Goal: Check status

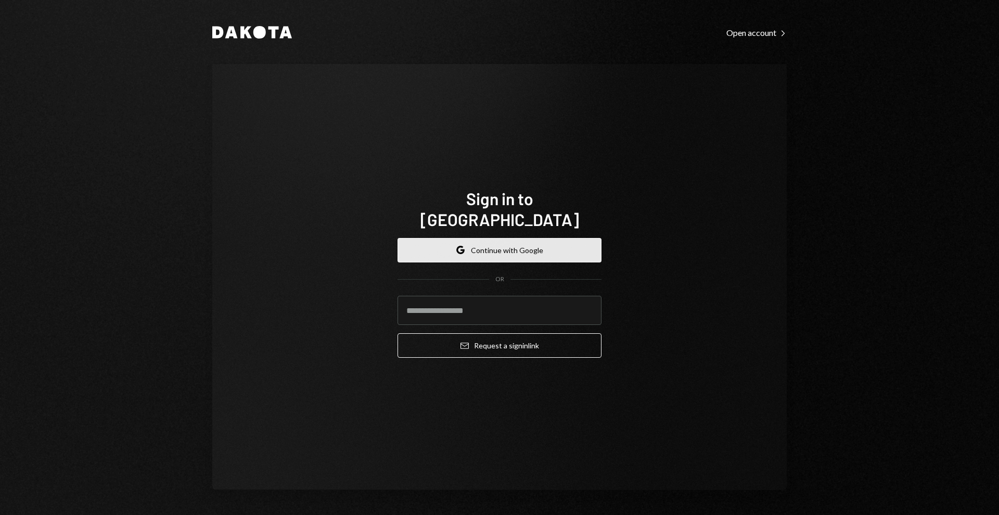
click at [505, 238] on button "Google Continue with Google" at bounding box center [500, 250] width 204 height 24
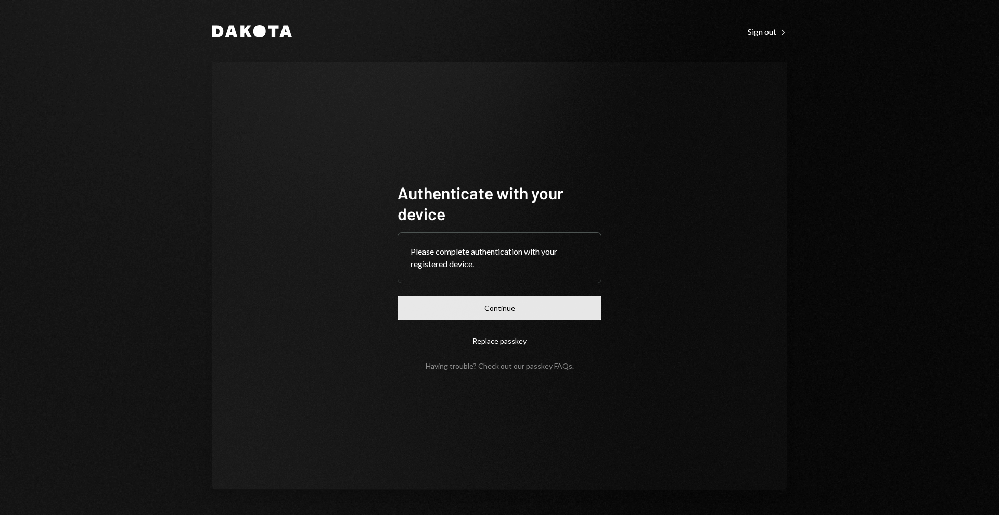
click at [536, 309] on button "Continue" at bounding box center [500, 308] width 204 height 24
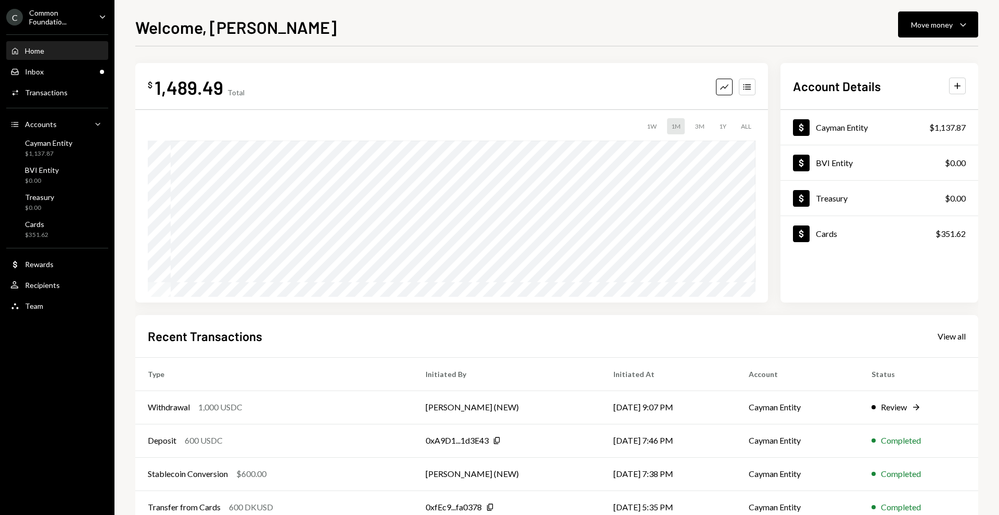
click at [59, 12] on div "Common Foundatio..." at bounding box center [59, 17] width 61 height 18
click at [315, 33] on div "Welcome, [PERSON_NAME] Move money Caret Down" at bounding box center [556, 26] width 843 height 23
click at [904, 402] on div "Review" at bounding box center [894, 407] width 26 height 12
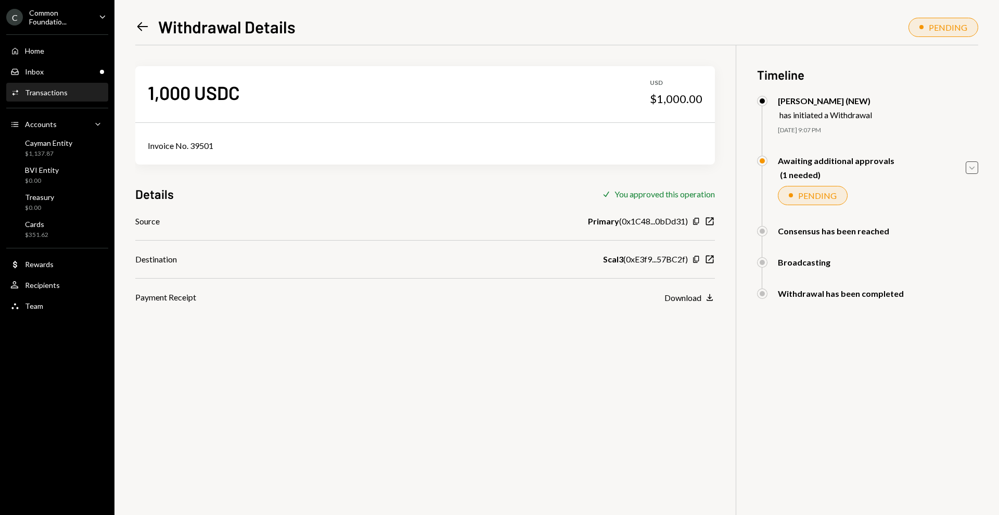
click at [968, 167] on icon "Caret Down" at bounding box center [972, 167] width 11 height 11
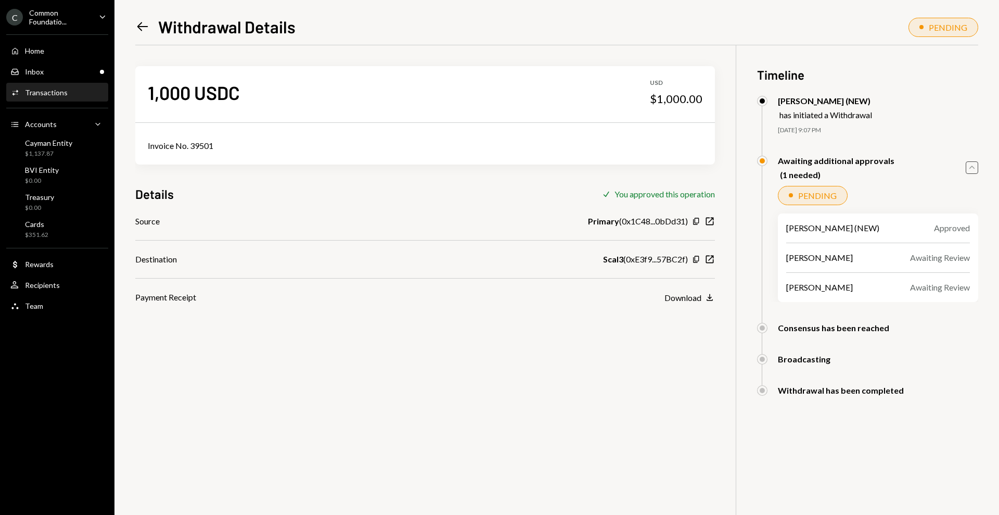
click at [968, 167] on icon "Caret Up" at bounding box center [972, 167] width 11 height 11
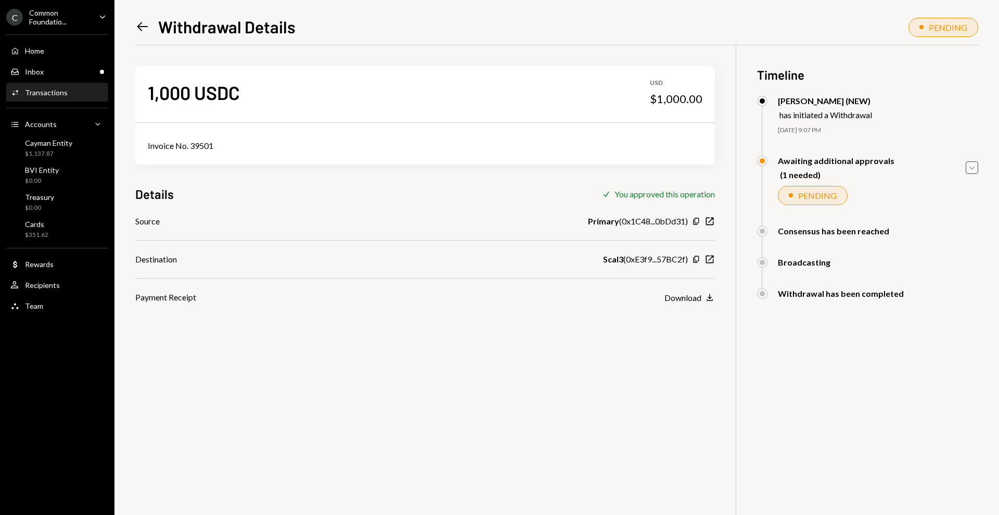
click at [44, 22] on div "Common Foundatio..." at bounding box center [59, 17] width 61 height 18
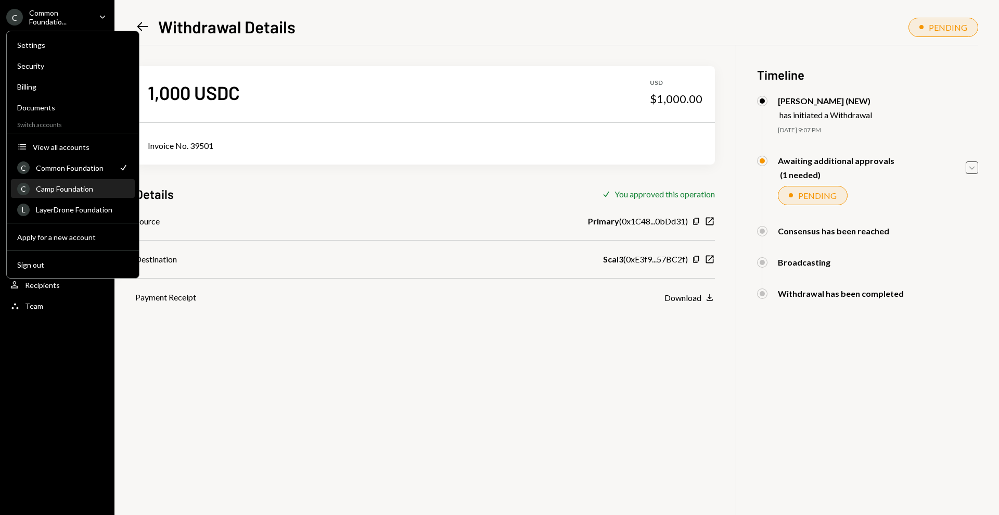
click at [76, 183] on div "C Camp Foundation" at bounding box center [72, 189] width 111 height 18
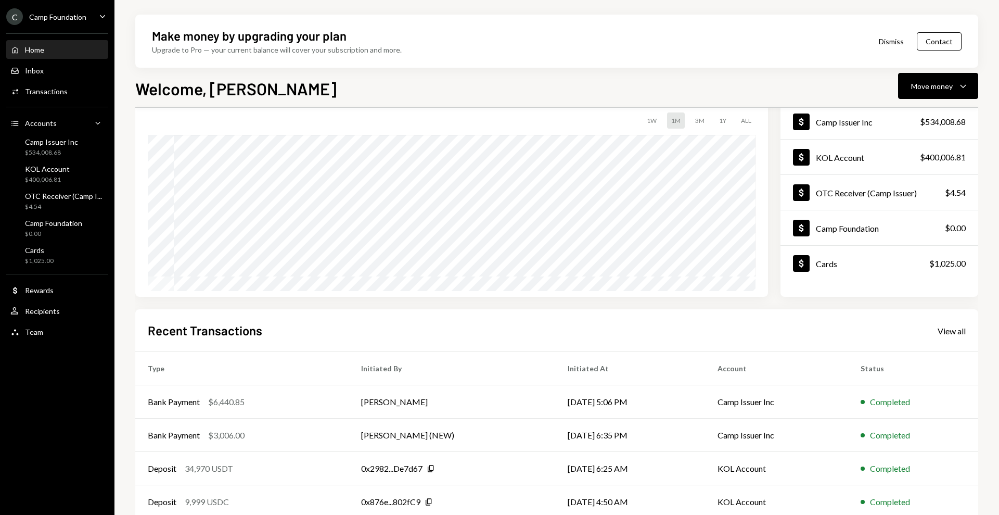
scroll to position [113, 0]
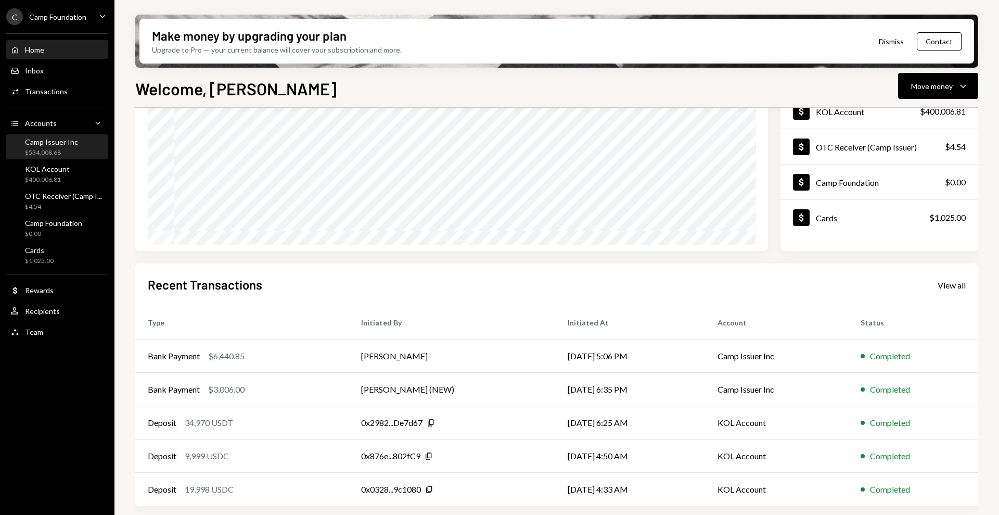
click at [40, 150] on div "$534,008.68" at bounding box center [51, 152] width 53 height 9
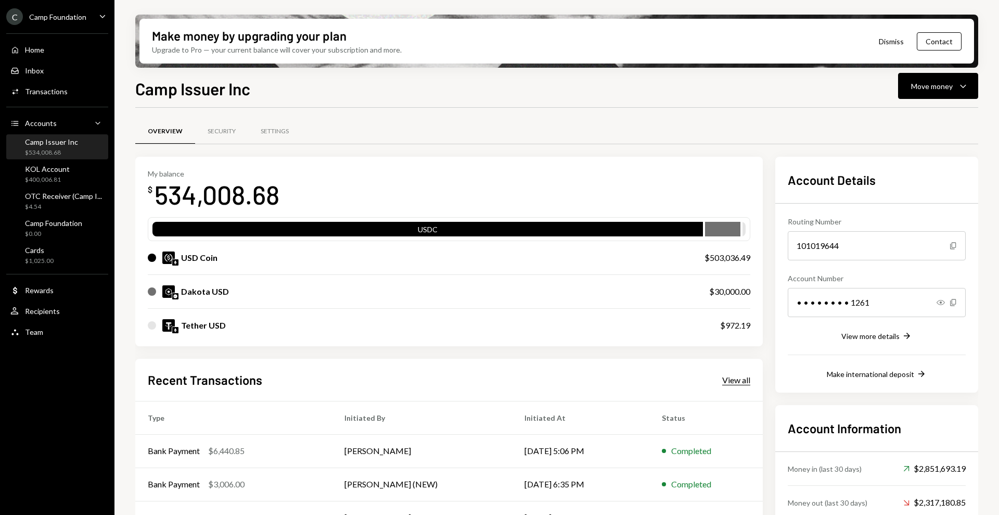
click at [741, 381] on div "View all" at bounding box center [736, 380] width 28 height 10
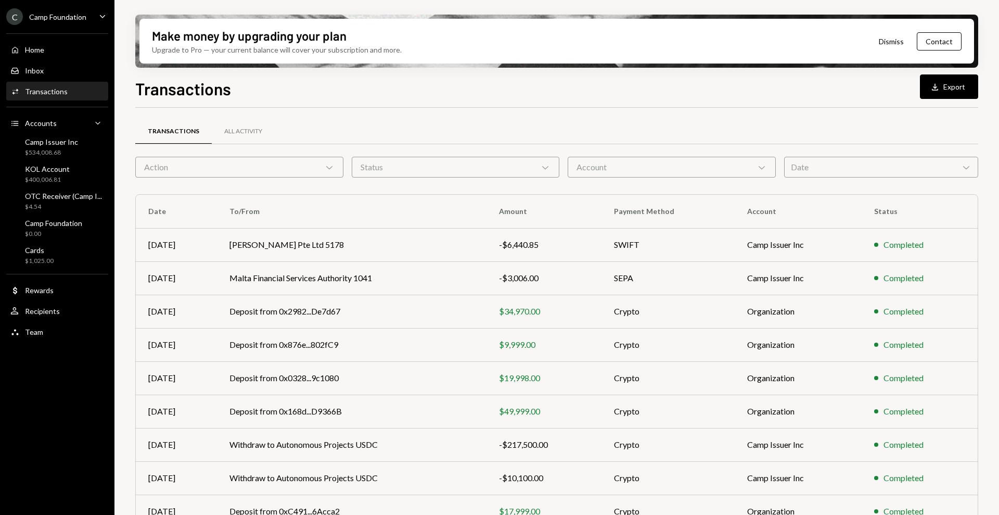
click at [323, 168] on div "Action Chevron Down" at bounding box center [239, 167] width 208 height 21
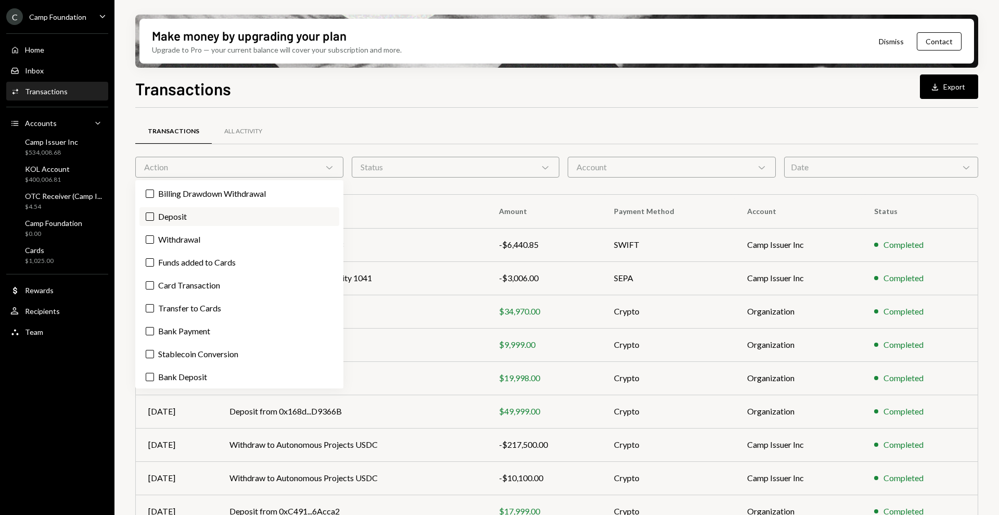
click at [201, 219] on label "Deposit" at bounding box center [239, 216] width 200 height 19
click at [154, 219] on button "Deposit" at bounding box center [150, 216] width 8 height 8
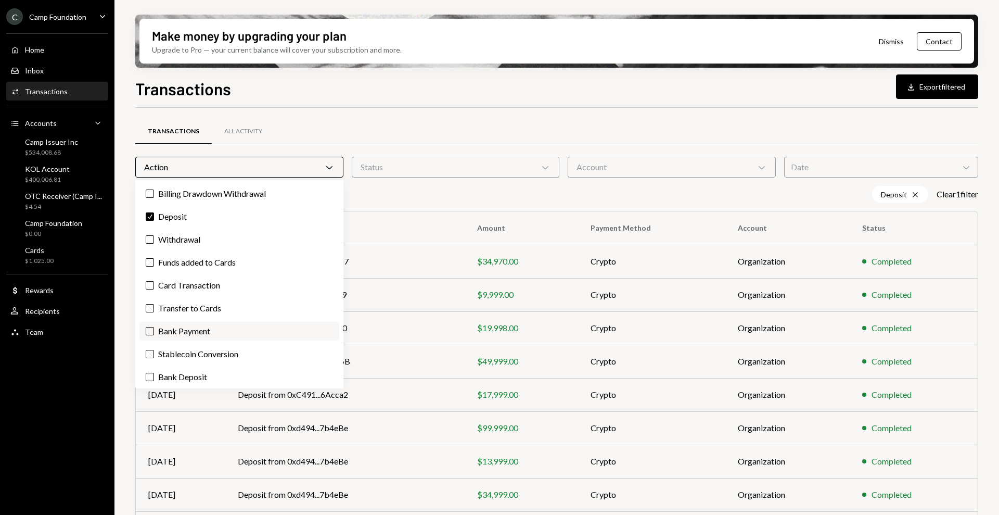
click at [204, 333] on label "Bank Payment" at bounding box center [239, 331] width 200 height 19
click at [154, 333] on button "Bank Payment" at bounding box center [150, 331] width 8 height 8
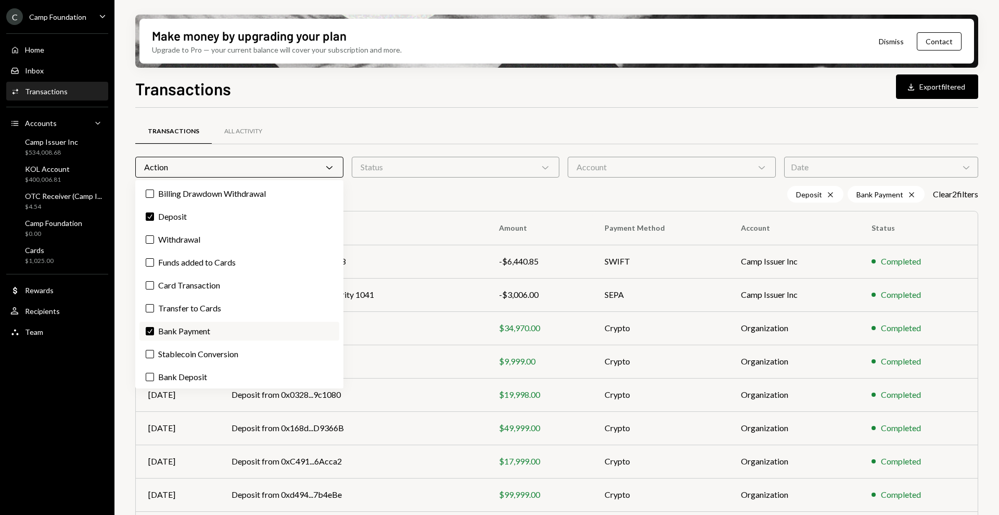
click at [183, 335] on label "Check Bank Payment" at bounding box center [239, 331] width 200 height 19
click at [154, 335] on button "Check" at bounding box center [150, 331] width 8 height 8
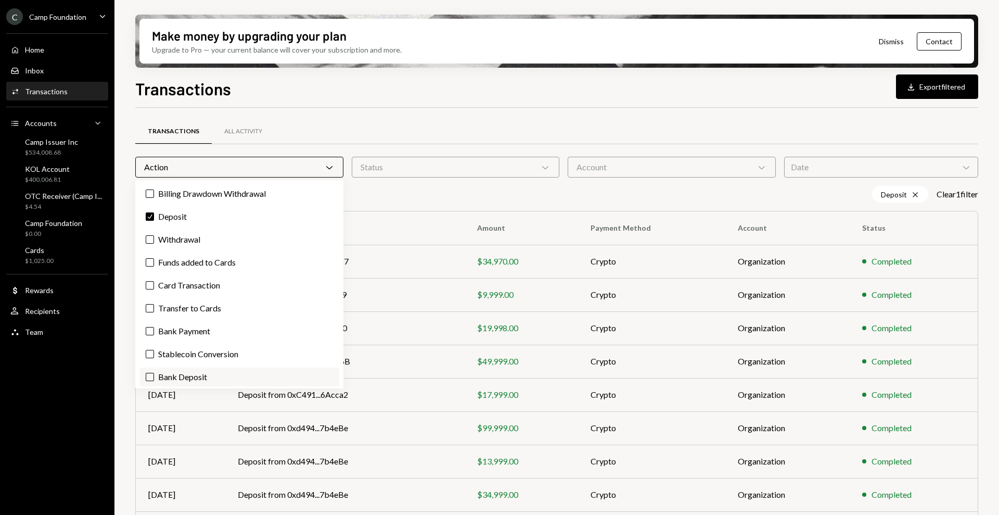
click at [202, 377] on label "Bank Deposit" at bounding box center [239, 376] width 200 height 19
click at [154, 377] on button "Bank Deposit" at bounding box center [150, 377] width 8 height 8
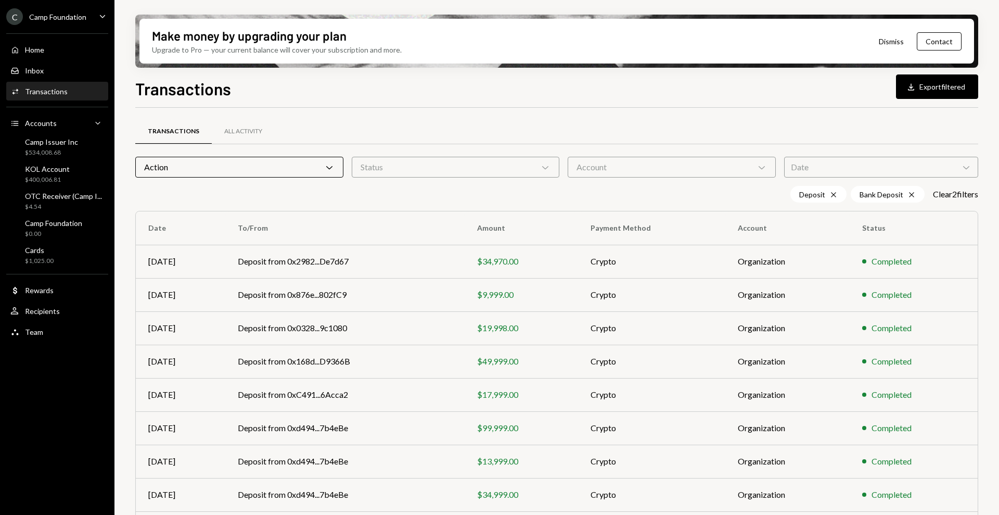
click at [426, 194] on div "Deposit Cross Bank Deposit Cross Clear 2 filter s" at bounding box center [556, 194] width 843 height 17
click at [679, 167] on div "Account Chevron Down" at bounding box center [672, 167] width 208 height 21
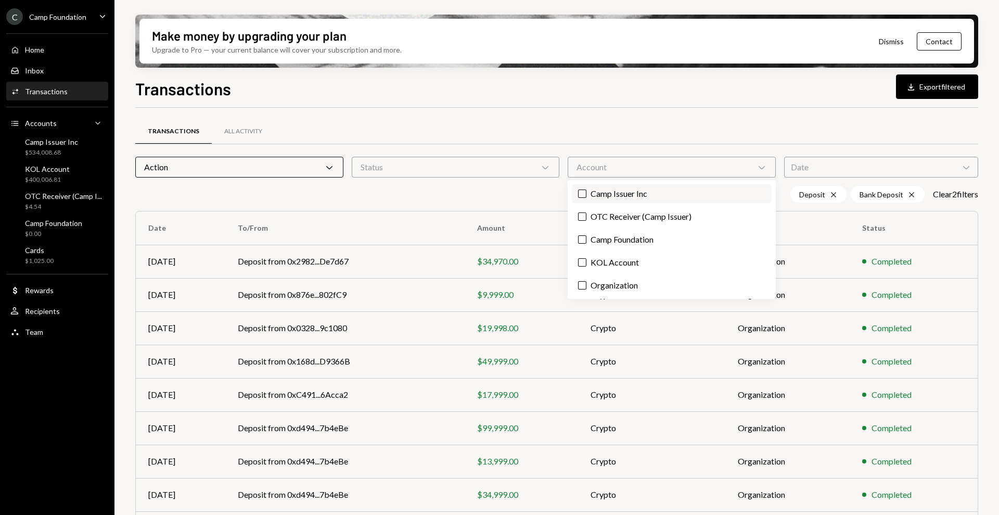
click at [669, 195] on label "Camp Issuer Inc" at bounding box center [672, 193] width 200 height 19
click at [587, 195] on button "Camp Issuer Inc" at bounding box center [582, 193] width 8 height 8
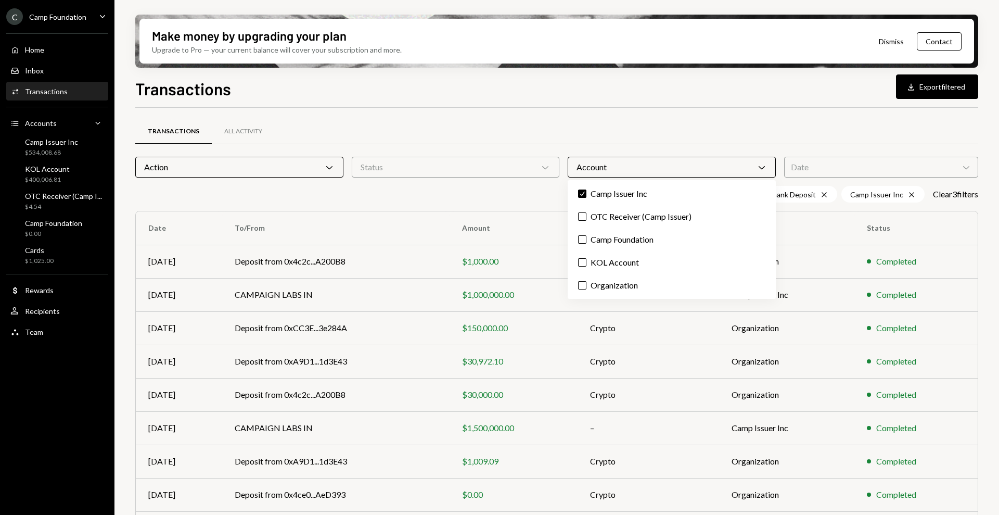
click at [380, 186] on div "Deposit Cross Bank Deposit Cross Camp Issuer Inc Cross Clear 3 filter s" at bounding box center [556, 194] width 843 height 17
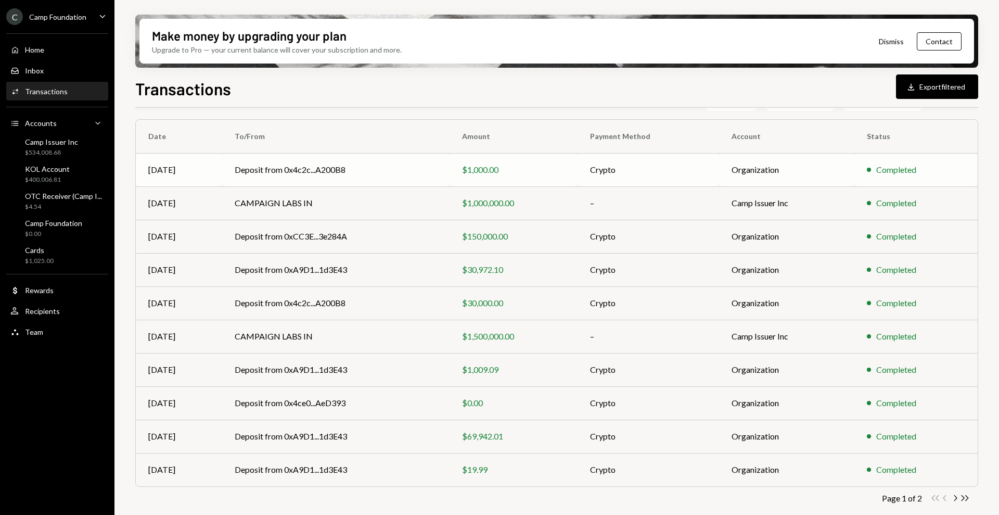
scroll to position [95, 0]
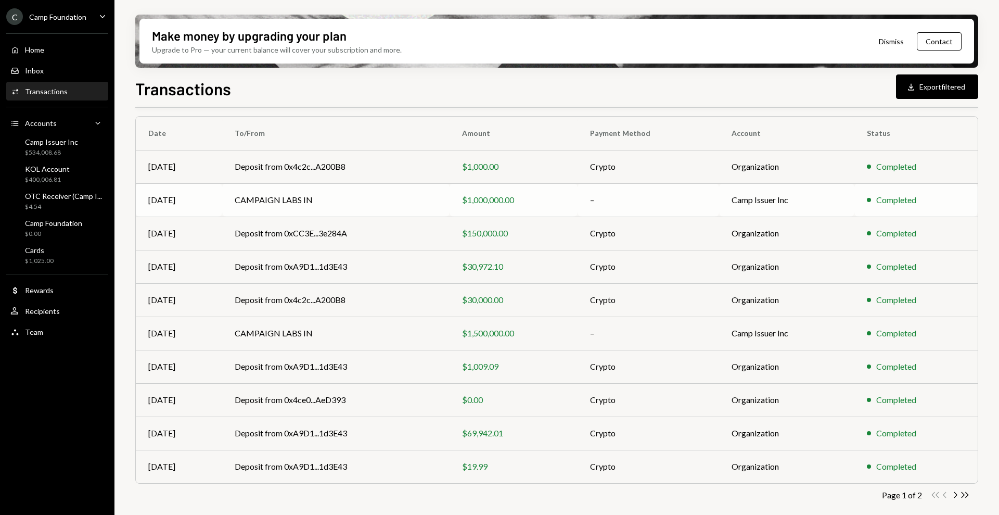
click at [279, 197] on td "CAMPAIGN LABS IN" at bounding box center [336, 199] width 228 height 33
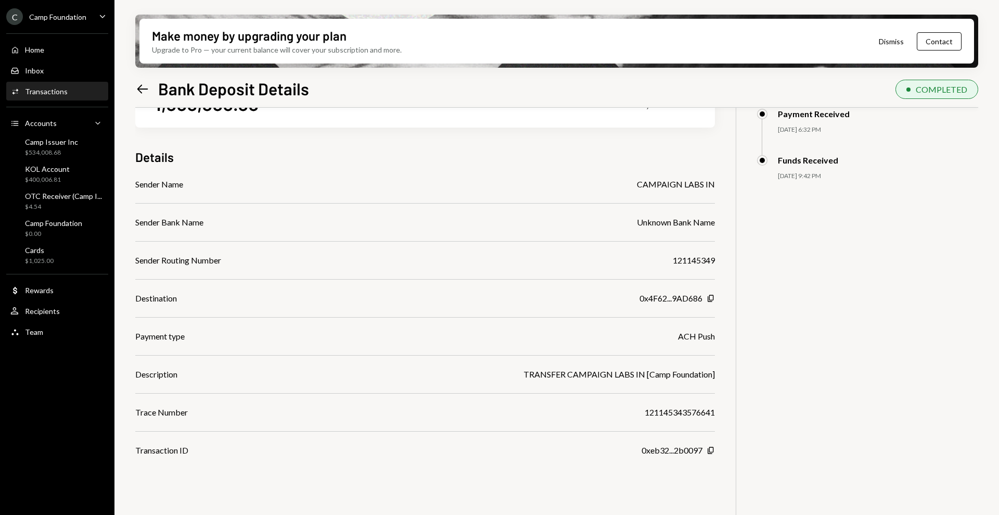
scroll to position [83, 0]
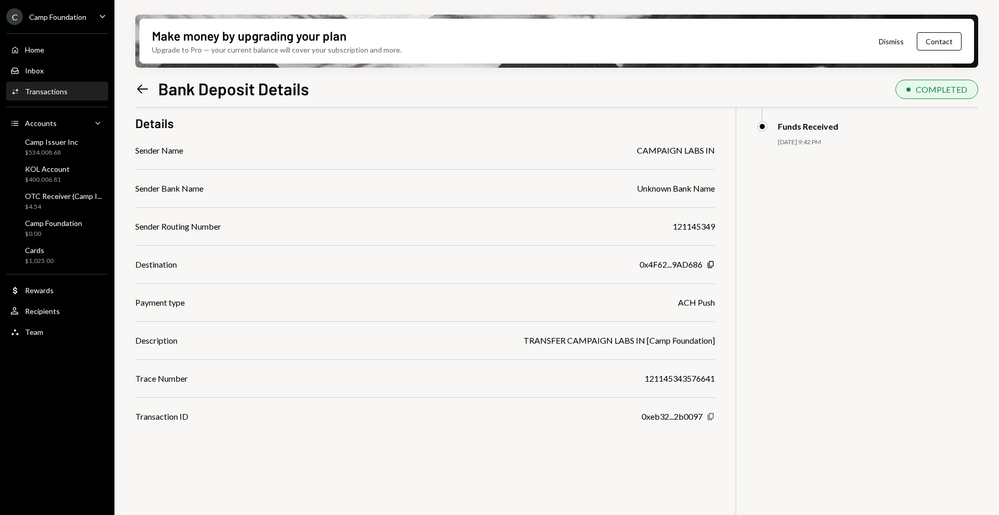
click at [711, 416] on icon "Copy" at bounding box center [711, 416] width 8 height 8
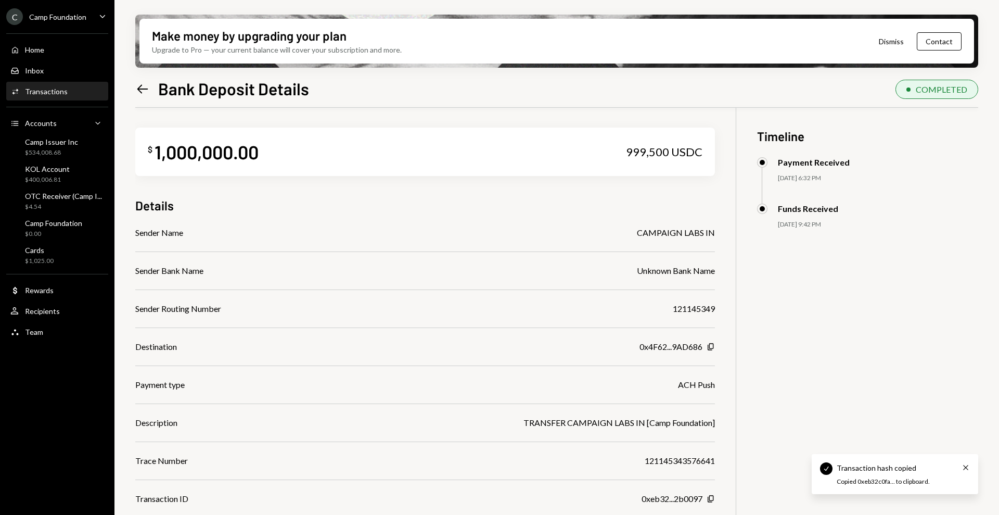
scroll to position [0, 0]
click at [145, 87] on icon "Left Arrow" at bounding box center [142, 89] width 15 height 15
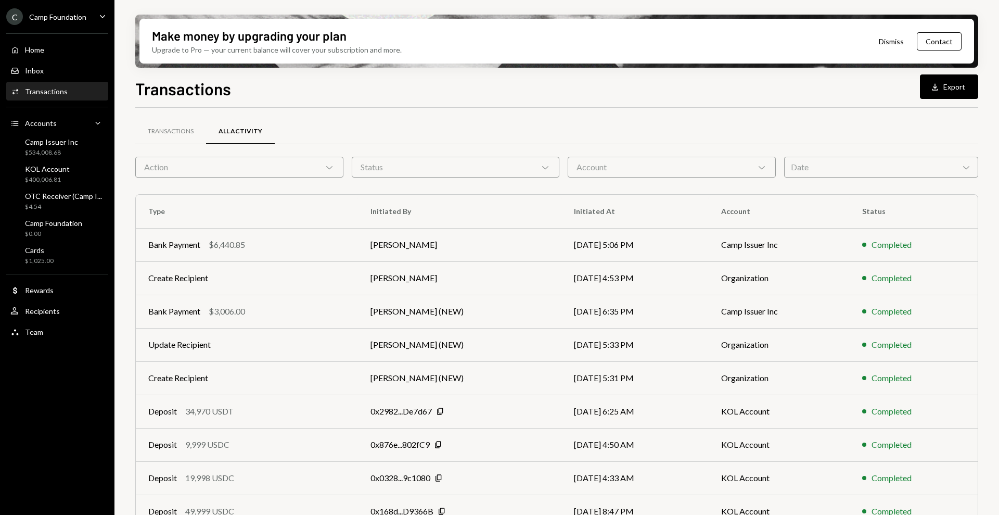
click at [324, 170] on icon "Chevron Down" at bounding box center [329, 167] width 10 height 10
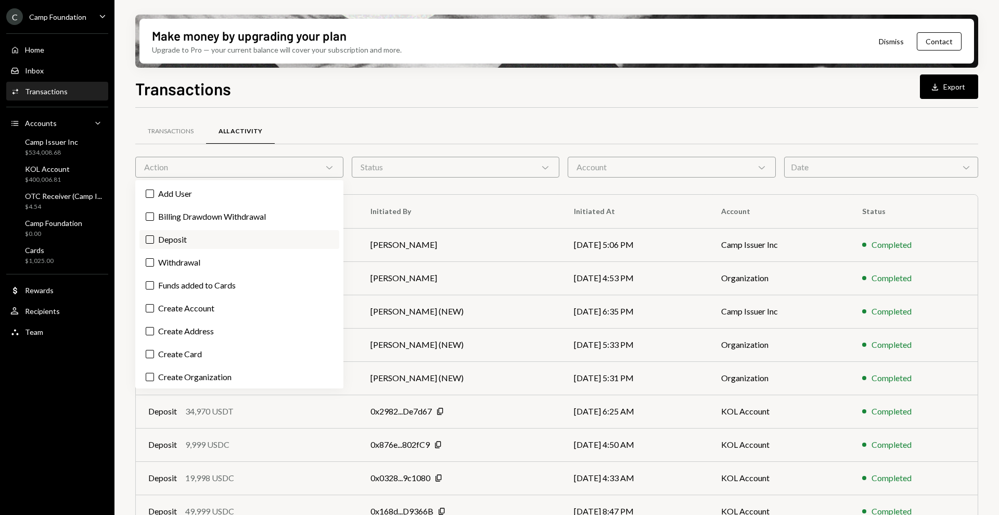
click at [204, 240] on label "Deposit" at bounding box center [239, 239] width 200 height 19
click at [154, 240] on button "Deposit" at bounding box center [150, 239] width 8 height 8
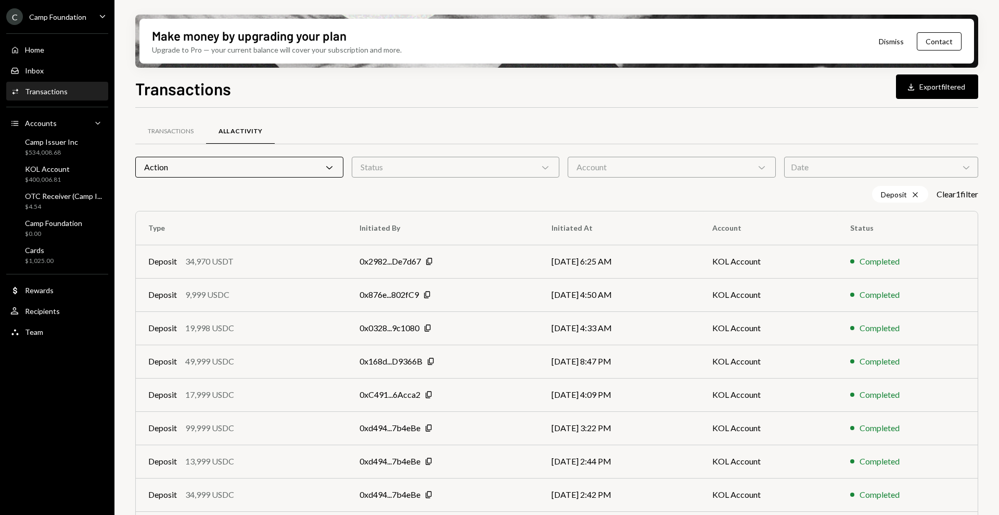
click at [662, 173] on div "Account Chevron Down" at bounding box center [672, 167] width 208 height 21
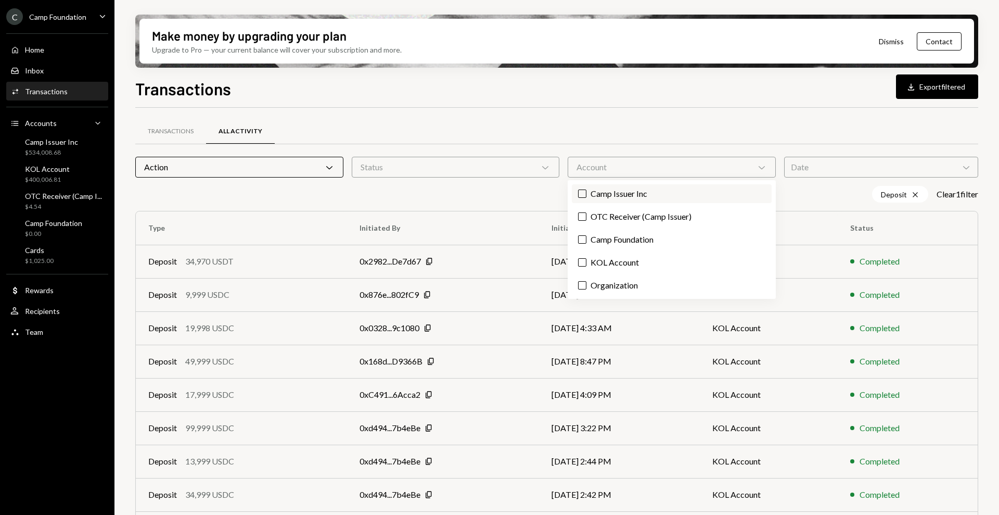
click at [645, 195] on label "Camp Issuer Inc" at bounding box center [672, 193] width 200 height 19
click at [587, 195] on button "Camp Issuer Inc" at bounding box center [582, 193] width 8 height 8
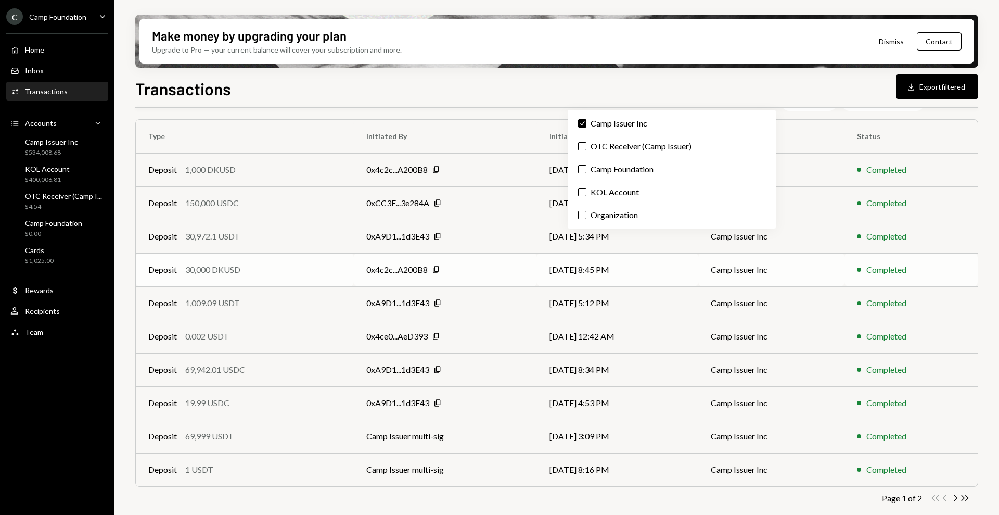
scroll to position [95, 0]
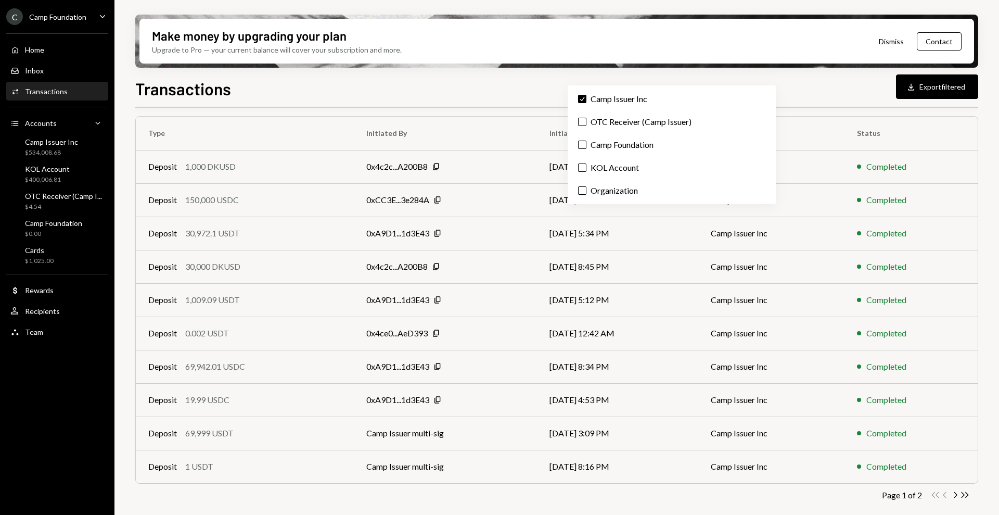
click at [498, 133] on th "Initiated By" at bounding box center [446, 133] width 184 height 33
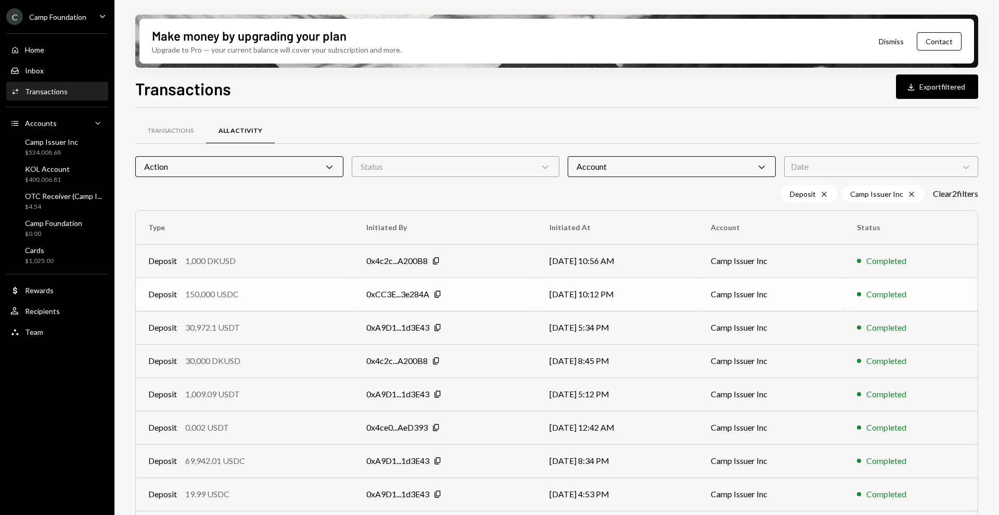
scroll to position [0, 0]
click at [227, 294] on div "150,000 USDC" at bounding box center [212, 294] width 54 height 12
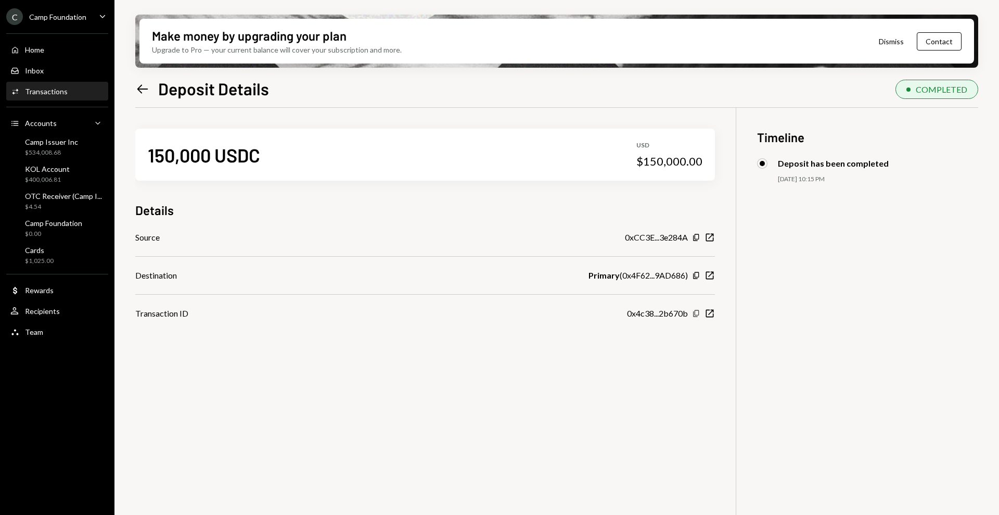
click at [696, 313] on icon "Copy" at bounding box center [696, 313] width 8 height 8
click at [147, 82] on icon "Left Arrow" at bounding box center [142, 89] width 15 height 15
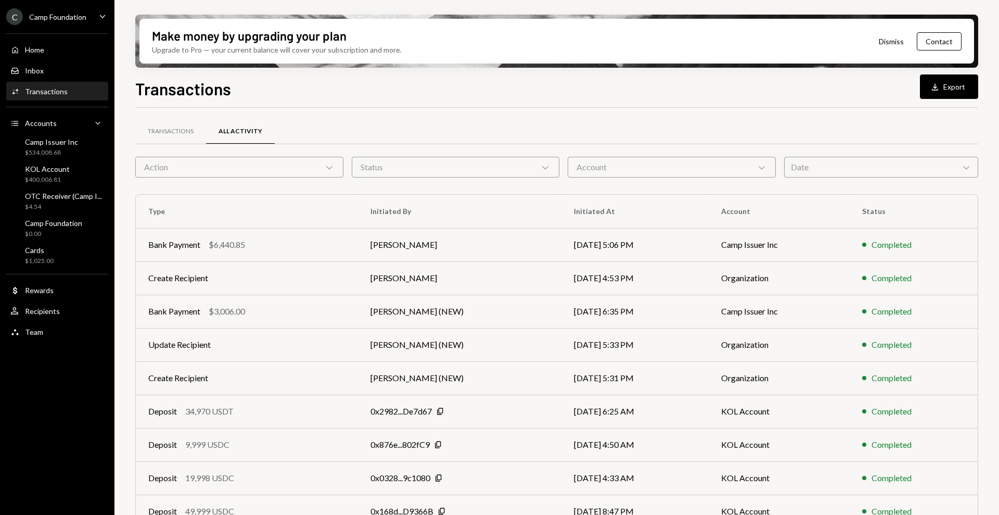
click at [337, 168] on div "Action Chevron Down" at bounding box center [239, 167] width 208 height 21
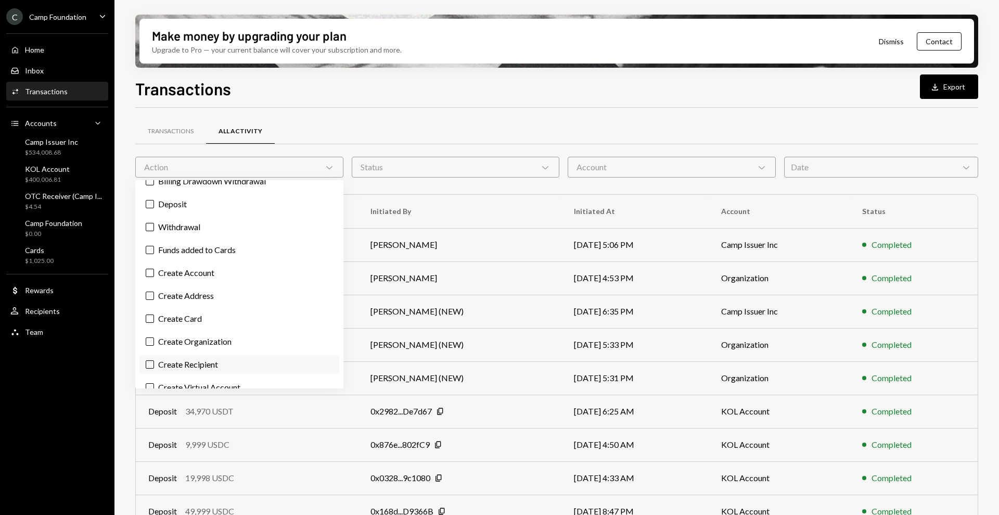
scroll to position [195, 0]
click at [200, 362] on label "Bank Payment" at bounding box center [239, 364] width 200 height 19
click at [154, 362] on button "Bank Payment" at bounding box center [150, 365] width 8 height 8
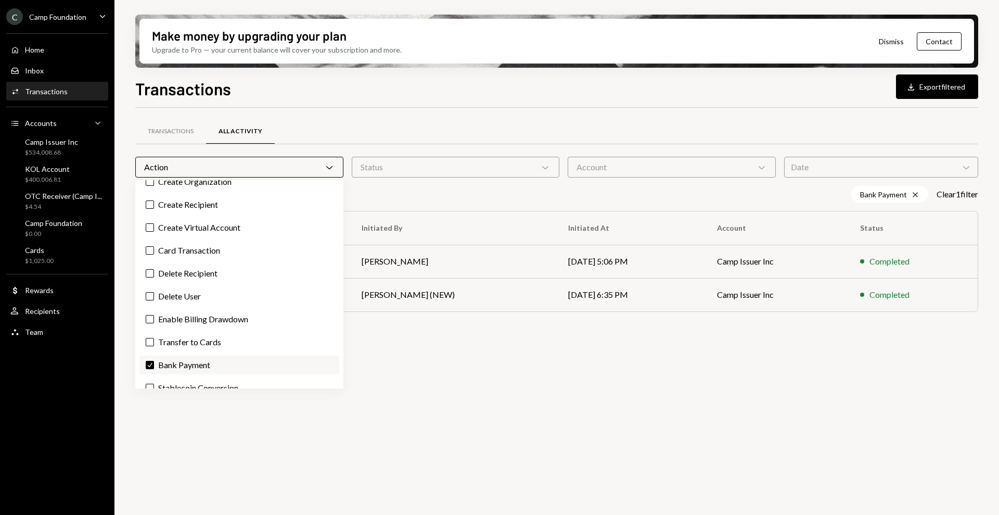
click at [200, 363] on label "Check Bank Payment" at bounding box center [239, 364] width 200 height 19
click at [154, 363] on button "Check" at bounding box center [150, 365] width 8 height 8
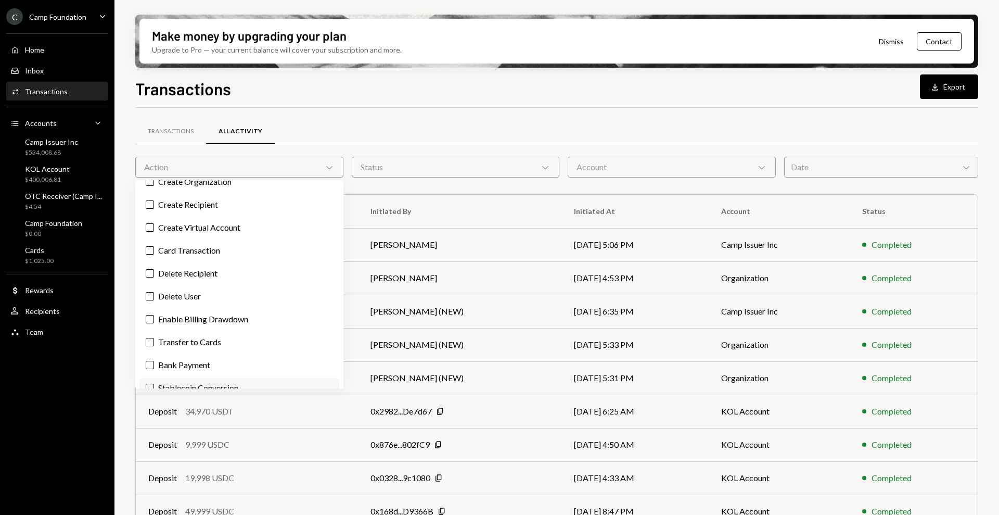
scroll to position [390, 0]
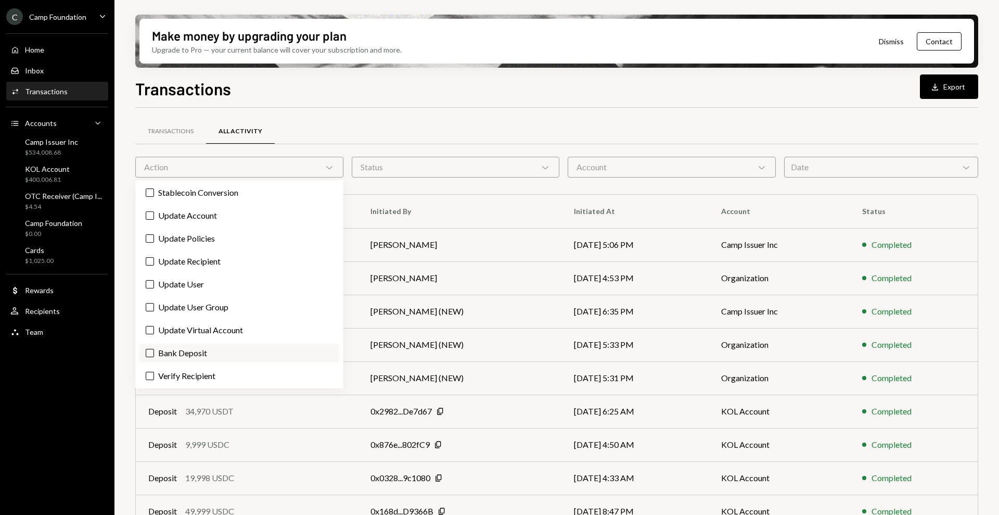
click at [189, 350] on label "Bank Deposit" at bounding box center [239, 353] width 200 height 19
click at [154, 350] on button "Bank Deposit" at bounding box center [150, 353] width 8 height 8
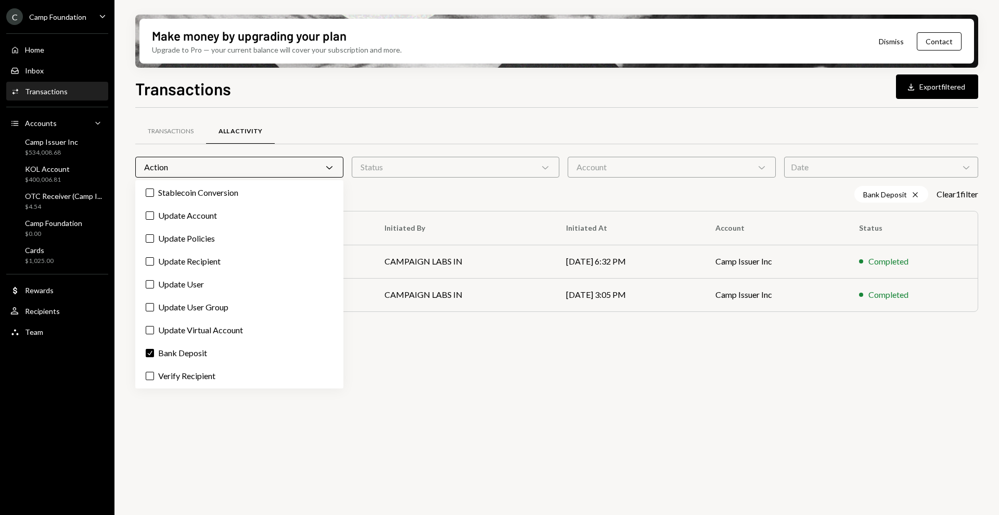
click at [410, 186] on div "Bank Deposit Cross Clear 1 filter" at bounding box center [556, 194] width 843 height 17
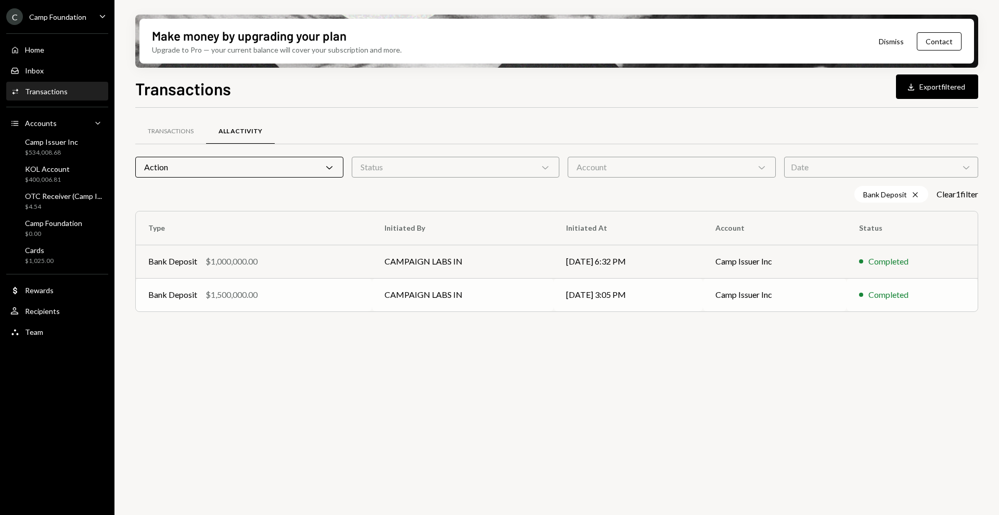
click at [233, 294] on div "$1,500,000.00" at bounding box center [232, 294] width 52 height 12
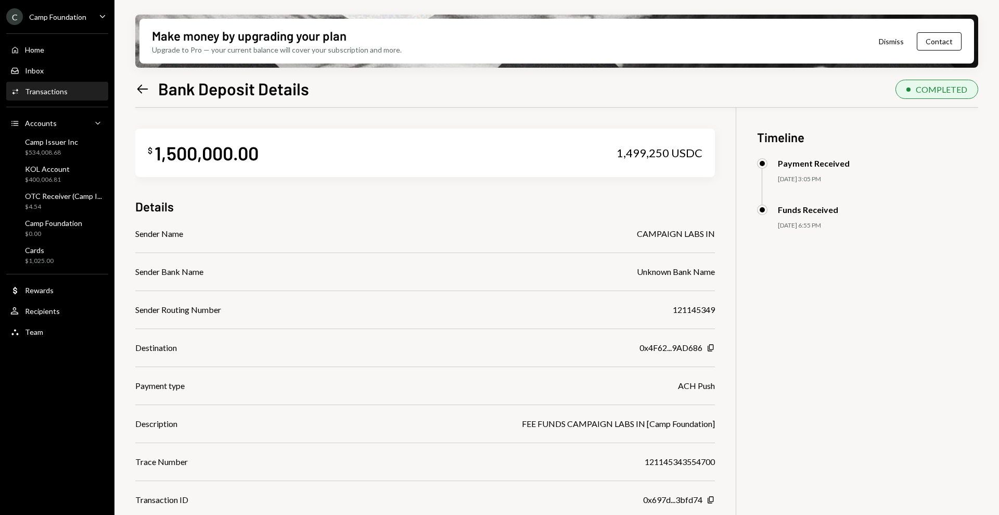
scroll to position [83, 0]
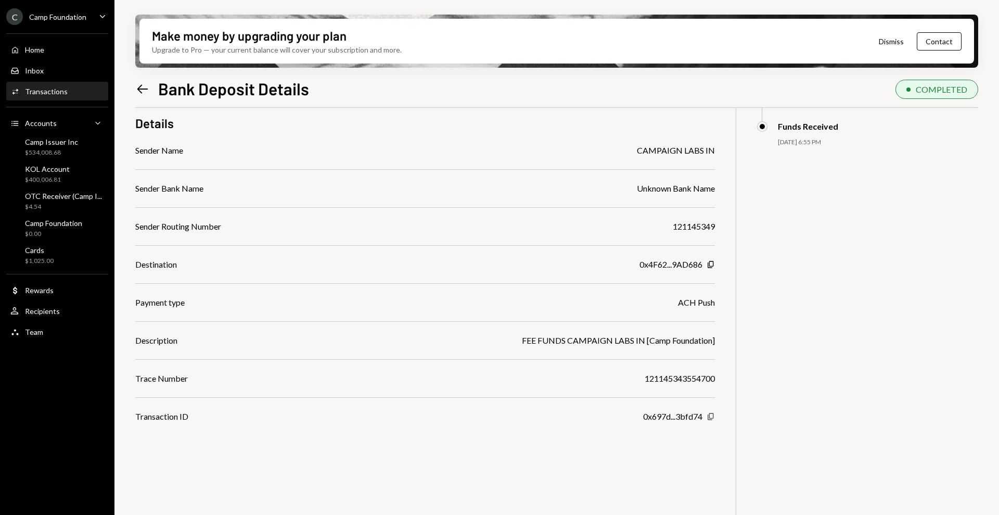
click at [711, 416] on icon "Copy" at bounding box center [711, 416] width 8 height 8
click at [917, 212] on div "$ 1,500,000.00 1,499,250 USDC Details Sender Name CAMPAIGN LABS IN Sender Bank …" at bounding box center [556, 281] width 843 height 515
click at [47, 15] on div "Camp Foundation" at bounding box center [57, 16] width 57 height 9
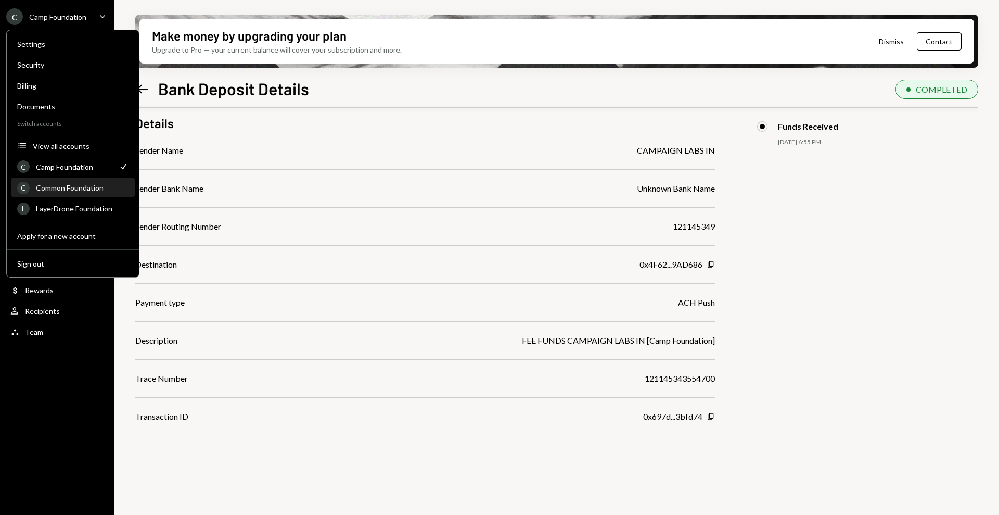
click at [67, 185] on div "Common Foundation" at bounding box center [82, 187] width 93 height 9
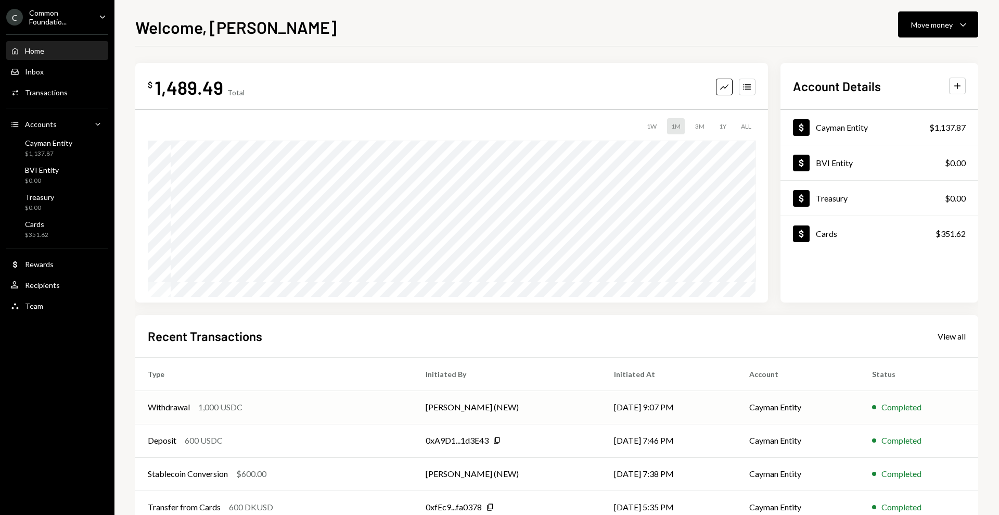
click at [200, 405] on div "1,000 USDC" at bounding box center [220, 407] width 44 height 12
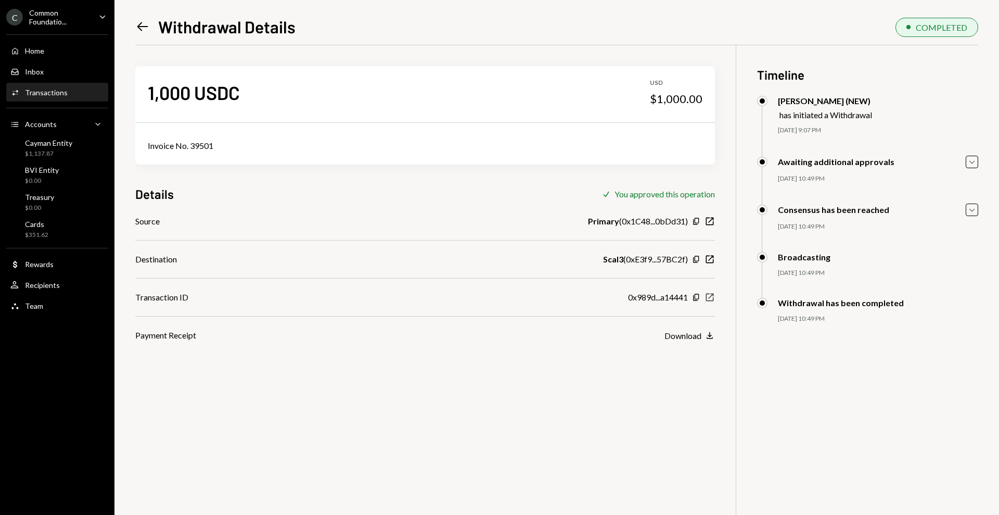
click at [709, 296] on icon "New Window" at bounding box center [710, 297] width 10 height 10
